Goal: Task Accomplishment & Management: Manage account settings

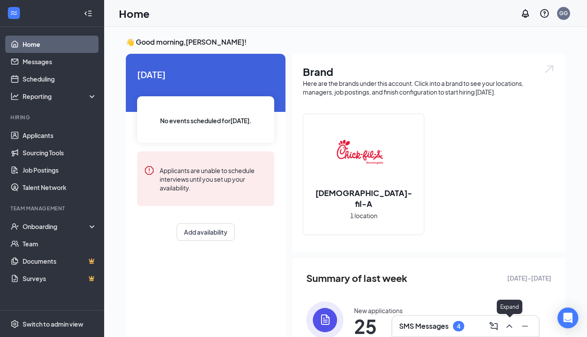
click at [511, 329] on icon "ChevronUp" at bounding box center [509, 326] width 10 height 10
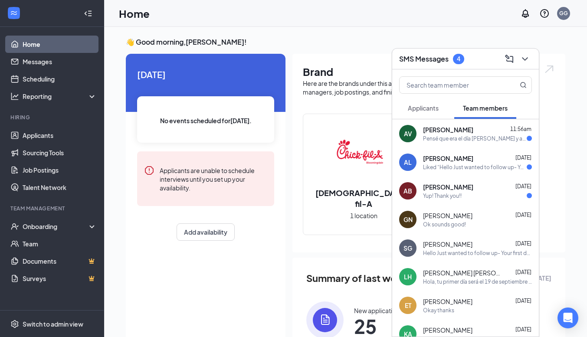
click at [495, 162] on div "[PERSON_NAME] [DATE]" at bounding box center [477, 158] width 109 height 9
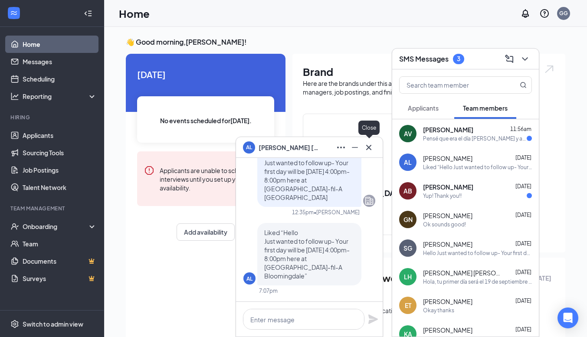
click at [372, 148] on icon "Cross" at bounding box center [369, 147] width 10 height 10
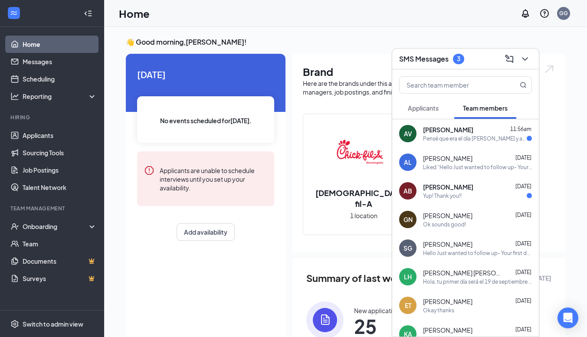
click at [486, 193] on div "Yup! Thank you!!" at bounding box center [477, 195] width 109 height 7
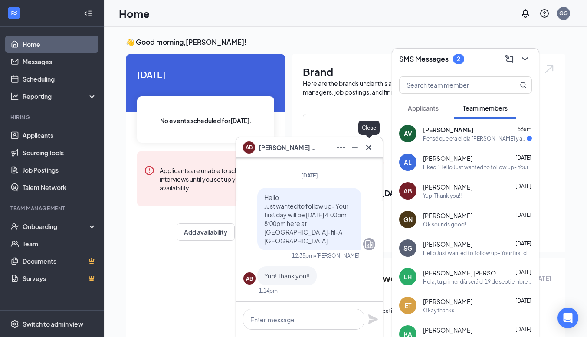
click at [367, 151] on icon "Cross" at bounding box center [369, 147] width 10 height 10
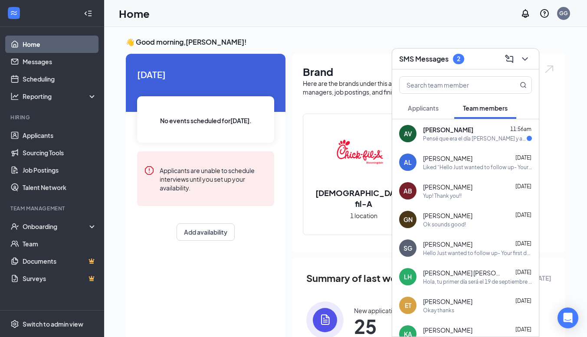
click at [477, 138] on div "Pensé que era el día [PERSON_NAME] y acá estoy afuera" at bounding box center [475, 138] width 104 height 7
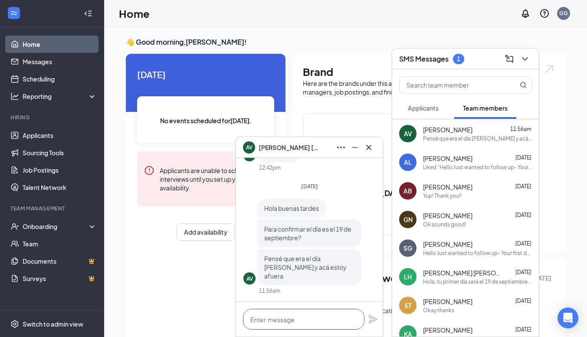
click at [333, 315] on textarea at bounding box center [304, 319] width 122 height 21
type textarea "Yes it is the 19th which is a [DATE]!"
click at [375, 325] on div "Yes it is the 19th which is a [DATE]!" at bounding box center [309, 319] width 147 height 35
click at [371, 324] on icon "Plane" at bounding box center [373, 319] width 10 height 10
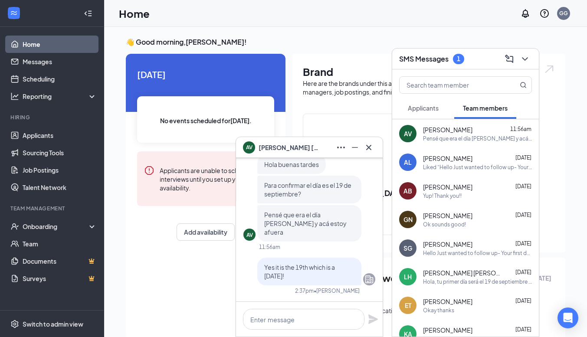
click at [302, 233] on span "Pensé que era el día [PERSON_NAME] y acá estoy afuera" at bounding box center [305, 223] width 82 height 25
click at [291, 316] on textarea at bounding box center [304, 319] width 122 height 21
type textarea "O"
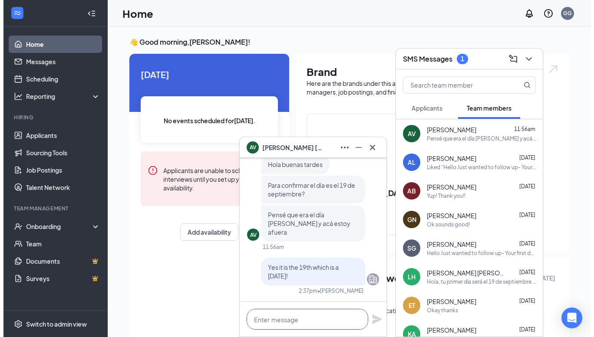
scroll to position [0, 0]
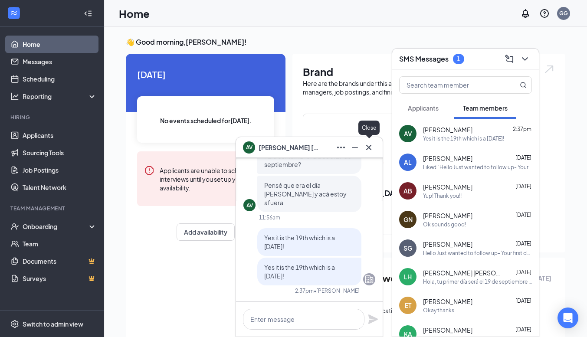
click at [370, 147] on icon "Cross" at bounding box center [369, 147] width 10 height 10
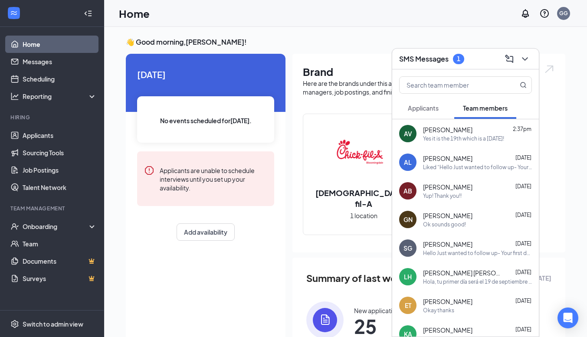
click at [441, 133] on span "[PERSON_NAME]" at bounding box center [447, 129] width 49 height 9
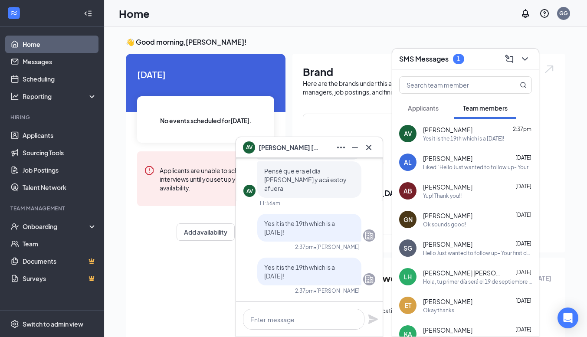
click at [429, 116] on button "Applicants" at bounding box center [423, 108] width 48 height 22
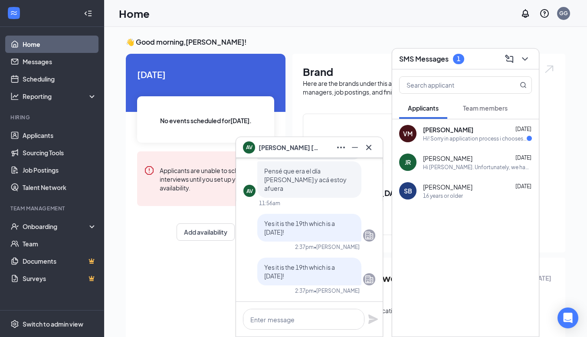
click at [436, 133] on span "[PERSON_NAME]" at bounding box center [448, 129] width 50 height 9
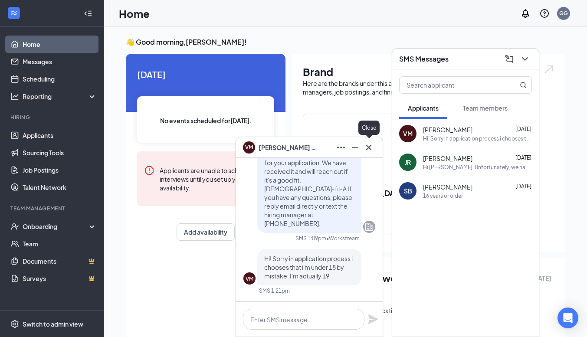
click at [369, 149] on icon "Cross" at bounding box center [369, 147] width 10 height 10
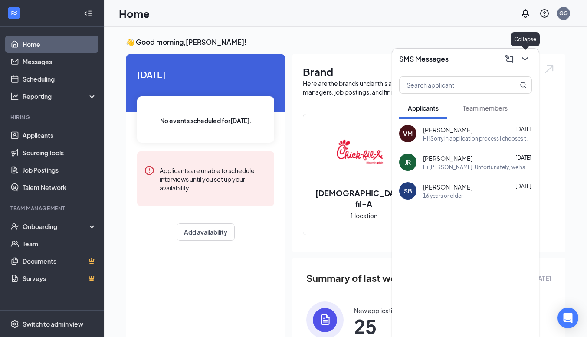
click at [524, 57] on icon "ChevronDown" at bounding box center [525, 59] width 10 height 10
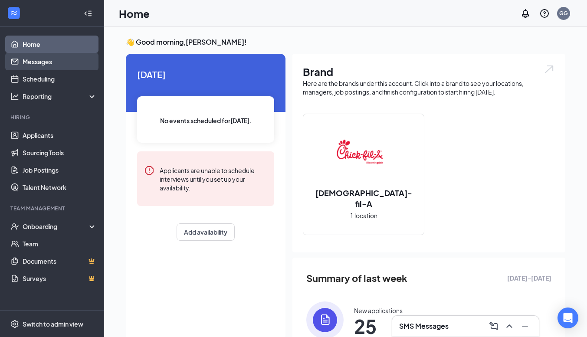
click at [35, 61] on link "Messages" at bounding box center [60, 61] width 74 height 17
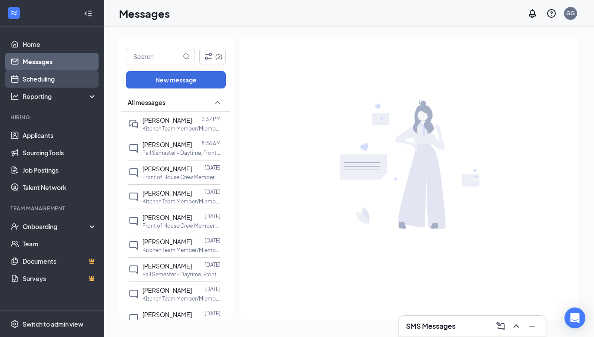
click at [39, 77] on link "Scheduling" at bounding box center [60, 78] width 74 height 17
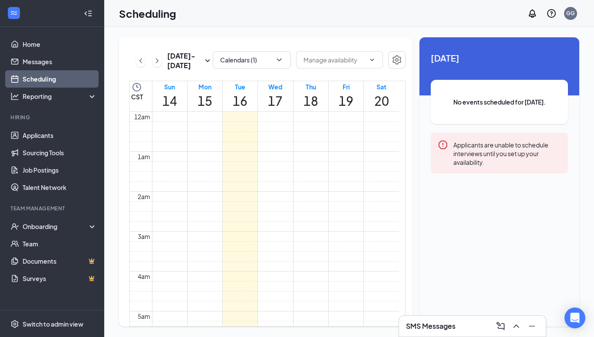
scroll to position [427, 0]
click at [313, 59] on input "text" at bounding box center [334, 60] width 62 height 10
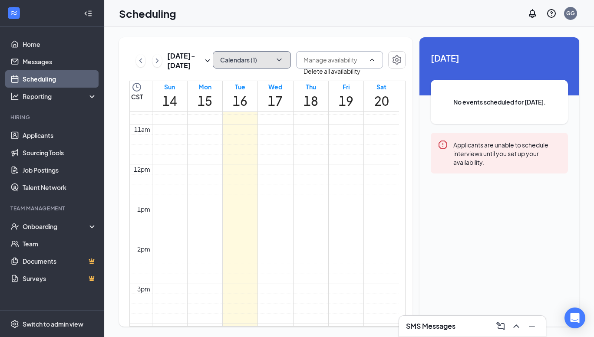
click at [258, 55] on button "Calendars (1)" at bounding box center [252, 59] width 78 height 17
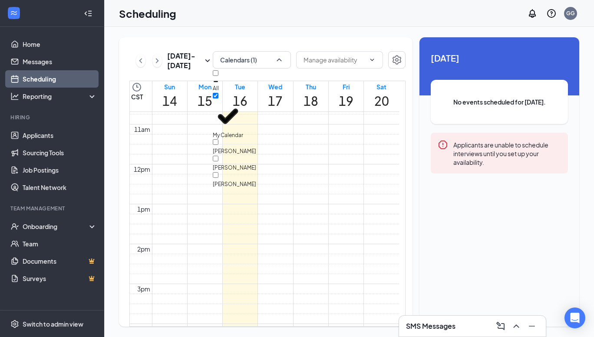
click at [221, 139] on div "[PERSON_NAME]" at bounding box center [252, 147] width 78 height 16
checkbox input "true"
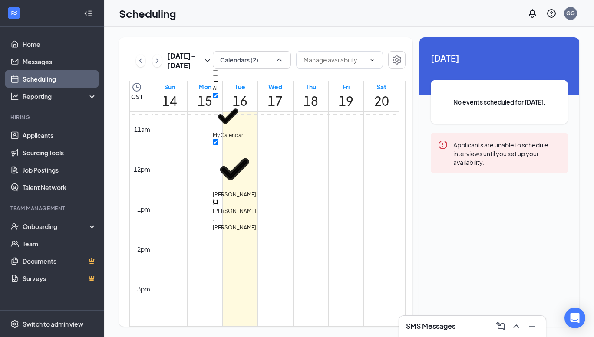
click at [218, 199] on input "[PERSON_NAME]" at bounding box center [216, 202] width 6 height 6
checkbox input "true"
click at [218, 259] on input "[PERSON_NAME]" at bounding box center [216, 262] width 6 height 6
checkbox input "false"
checkbox input "true"
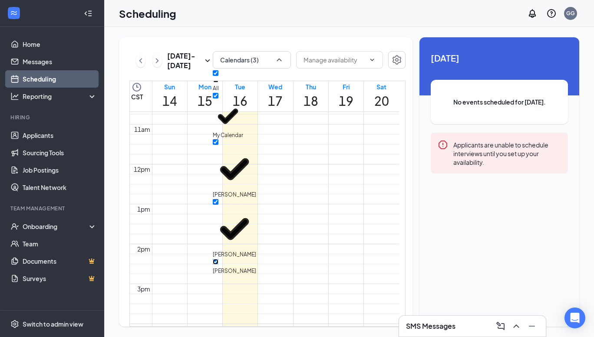
checkbox input "true"
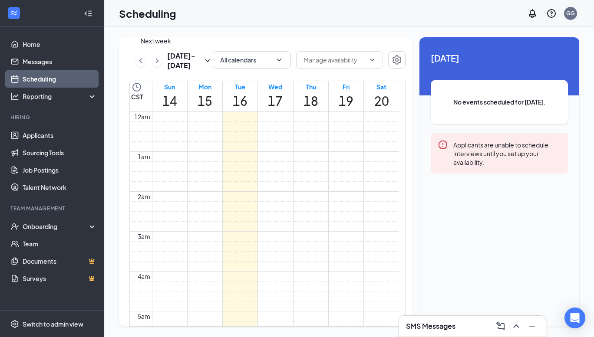
click at [158, 59] on icon "ChevronRight" at bounding box center [157, 61] width 9 height 10
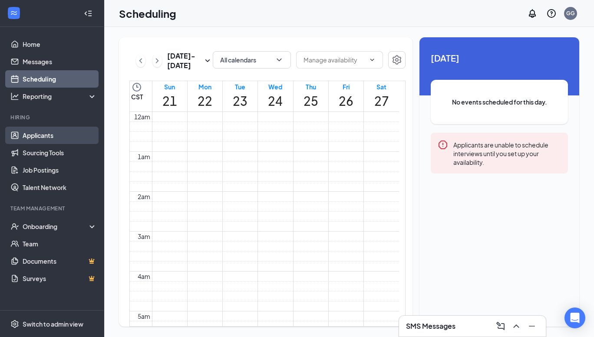
click at [28, 135] on link "Applicants" at bounding box center [60, 135] width 74 height 17
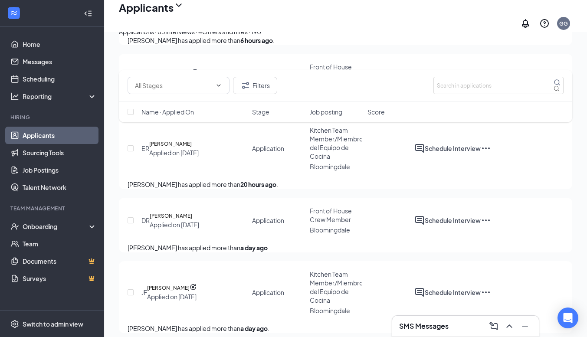
scroll to position [233, 0]
click at [337, 160] on span "Kitchen Team Member/Miembro del Equipo de Cocina" at bounding box center [336, 143] width 53 height 34
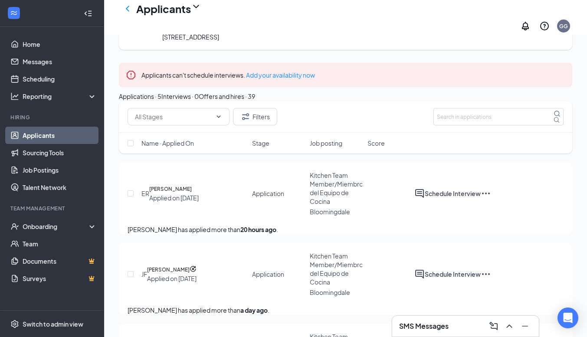
scroll to position [67, 0]
click at [565, 70] on icon "Cross" at bounding box center [565, 70] width 0 height 0
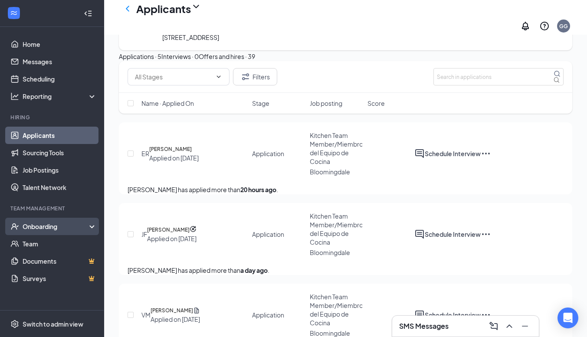
click at [31, 225] on div "Onboarding" at bounding box center [56, 226] width 67 height 9
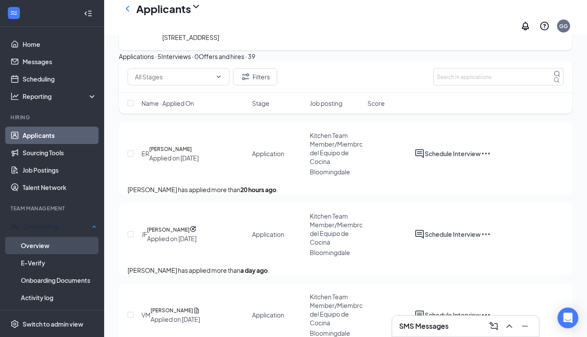
click at [34, 251] on link "Overview" at bounding box center [59, 245] width 76 height 17
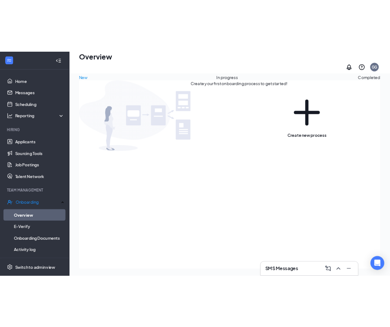
scroll to position [39, 0]
